Goal: Find specific page/section: Find specific page/section

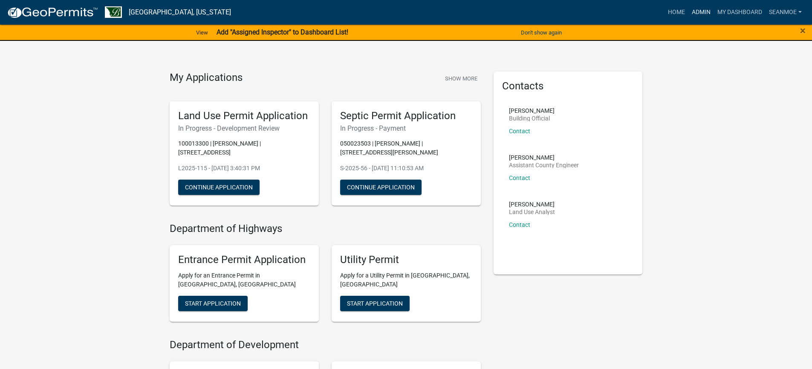
click at [701, 13] on link "Admin" at bounding box center [701, 12] width 26 height 16
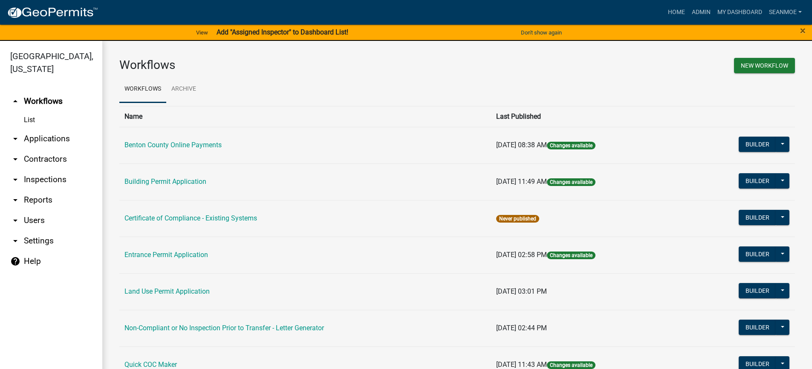
click at [55, 138] on link "arrow_drop_down Applications" at bounding box center [51, 139] width 102 height 20
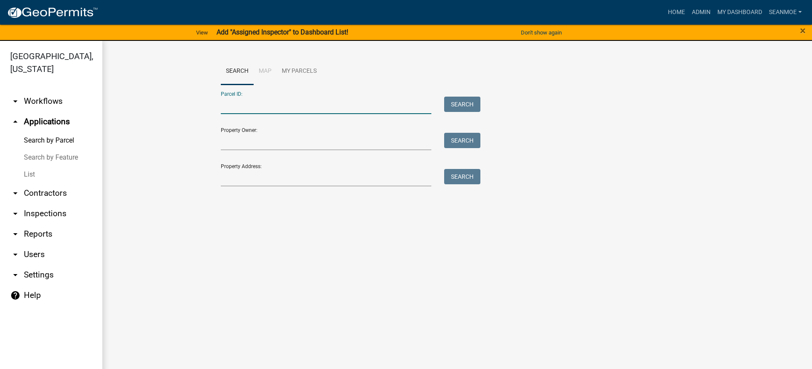
click at [266, 109] on input "Parcel ID:" at bounding box center [326, 105] width 211 height 17
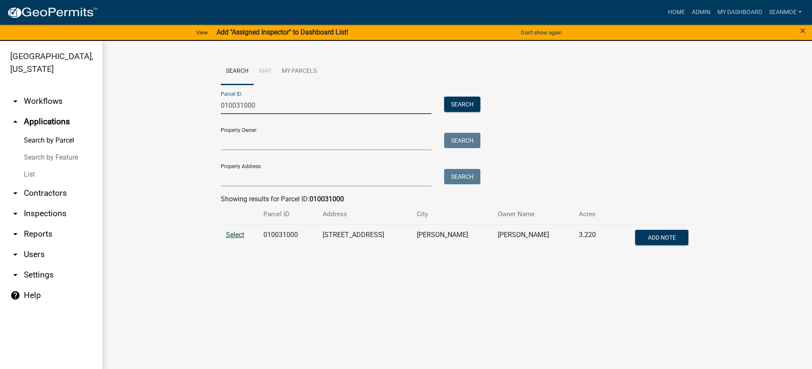
type input "010031000"
click at [234, 235] on span "Select" at bounding box center [235, 235] width 18 height 8
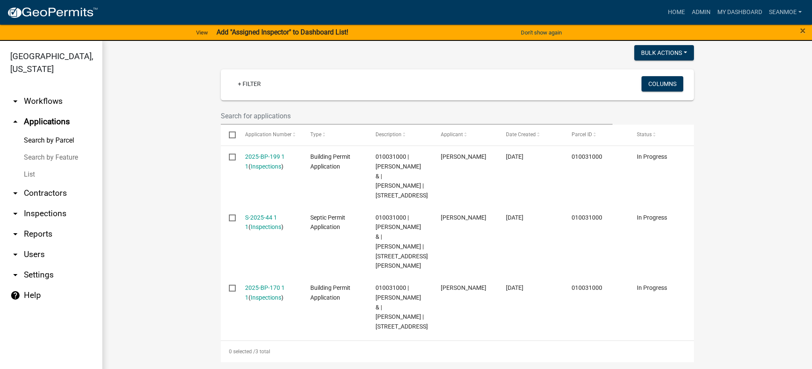
scroll to position [243, 0]
